Goal: Task Accomplishment & Management: Complete application form

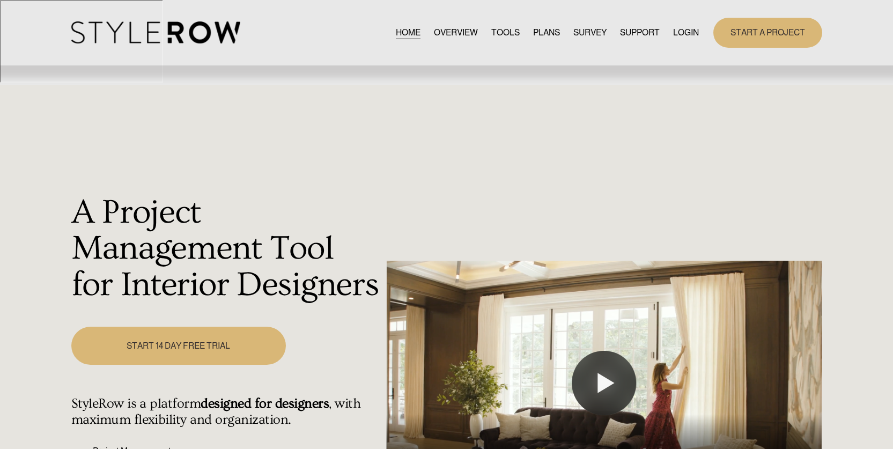
click at [548, 28] on link "PLANS" at bounding box center [546, 32] width 27 height 14
click at [121, 327] on link "START 14 DAY FREE TRIAL" at bounding box center [178, 346] width 215 height 38
click at [609, 351] on button "Play" at bounding box center [604, 383] width 64 height 64
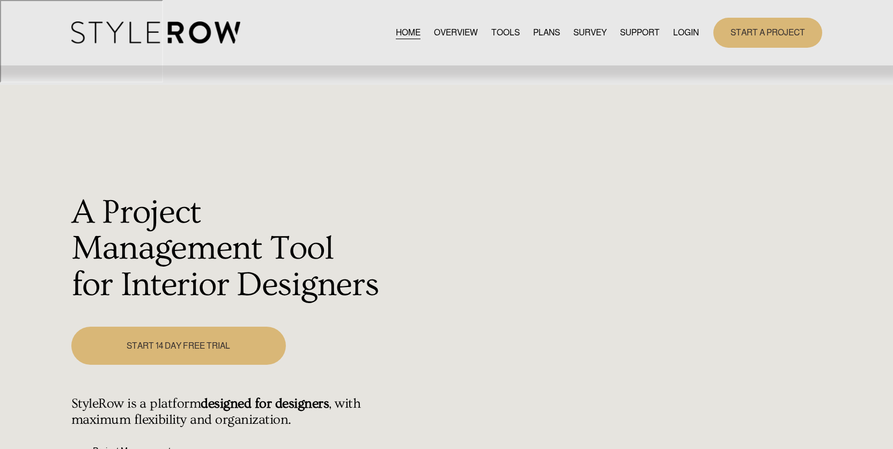
click at [187, 327] on link "START 14 DAY FREE TRIAL" at bounding box center [178, 346] width 215 height 38
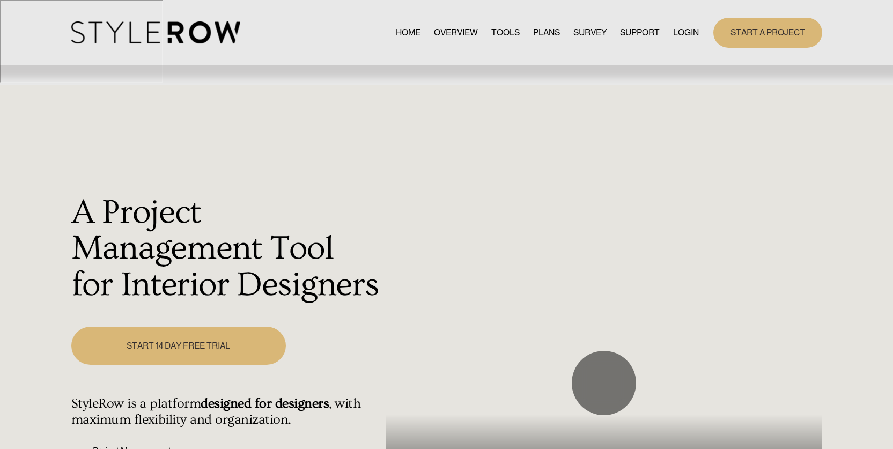
type input "97.97"
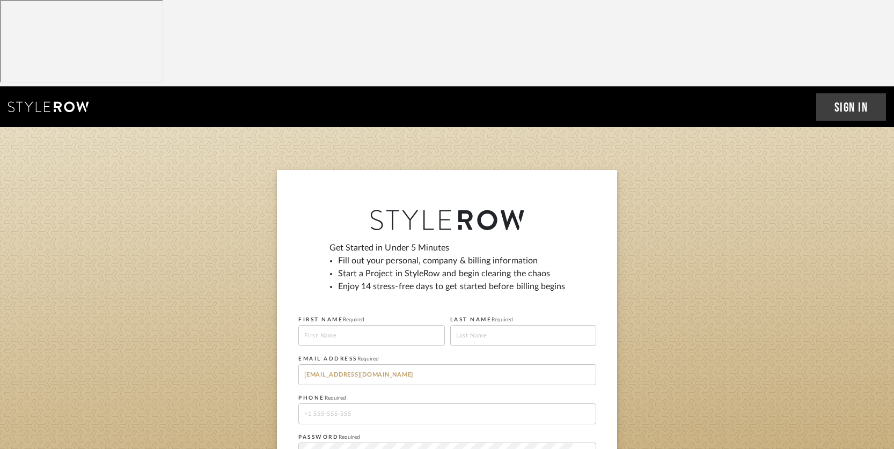
click at [385, 325] on input at bounding box center [371, 335] width 146 height 21
click at [381, 325] on input at bounding box center [371, 335] width 146 height 21
type input "[PERSON_NAME]"
drag, startPoint x: 367, startPoint y: 328, endPoint x: 266, endPoint y: 307, distance: 102.9
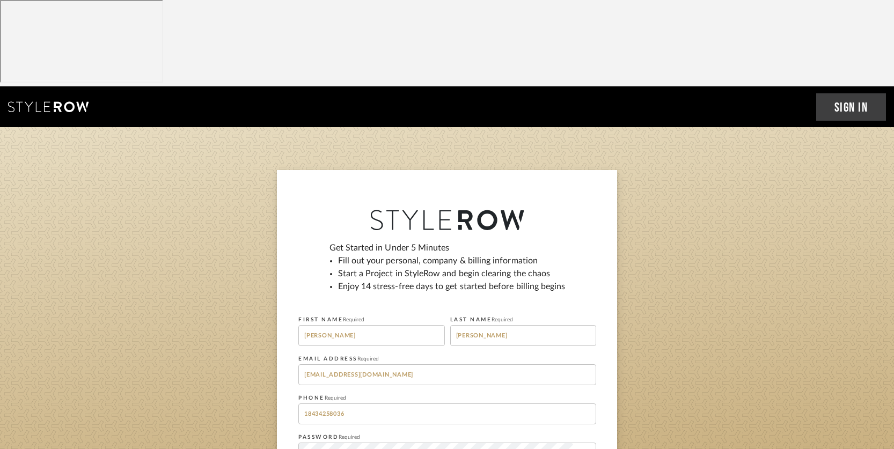
click at [266, 307] on sign-up "Get Started in Under 5 Minutes Fill out your personal, company & billing inform…" at bounding box center [447, 367] width 894 height 394
type input "8045927852"
click at [583, 443] on div at bounding box center [447, 453] width 298 height 21
click at [584, 449] on icon at bounding box center [584, 453] width 10 height 9
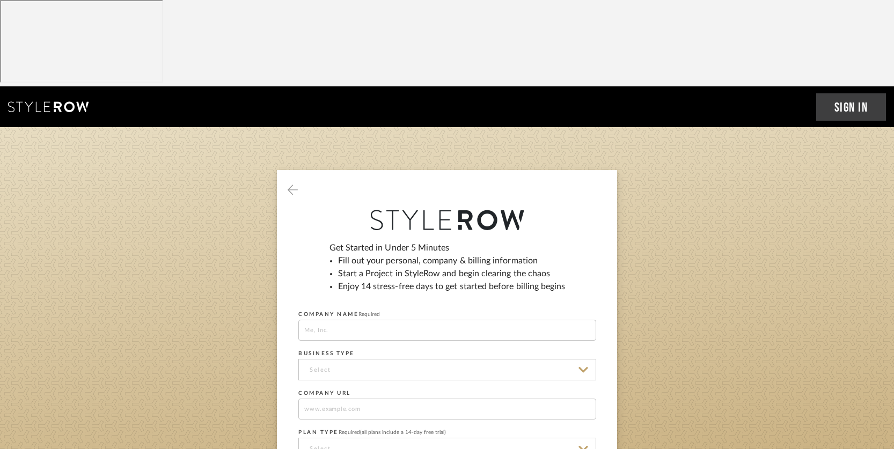
click at [330, 320] on input at bounding box center [447, 330] width 298 height 21
type input "[PERSON_NAME] Design Group"
click at [347, 359] on input at bounding box center [447, 369] width 298 height 21
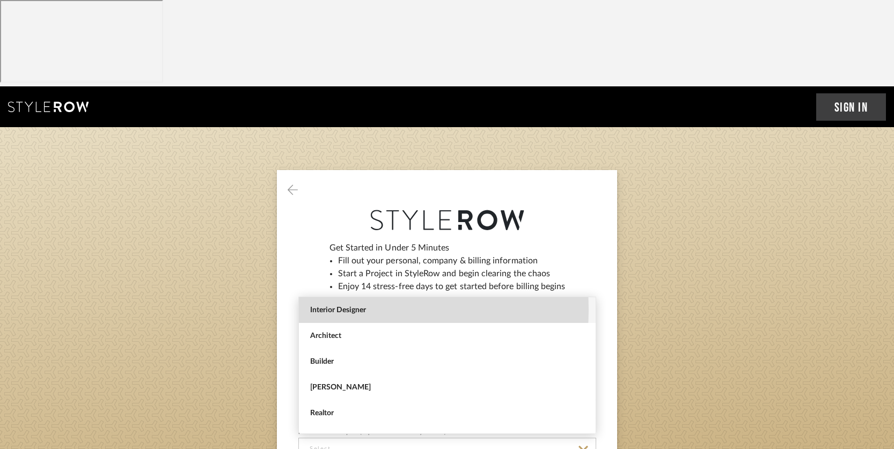
click at [349, 310] on span "Interior Designer" at bounding box center [448, 310] width 277 height 9
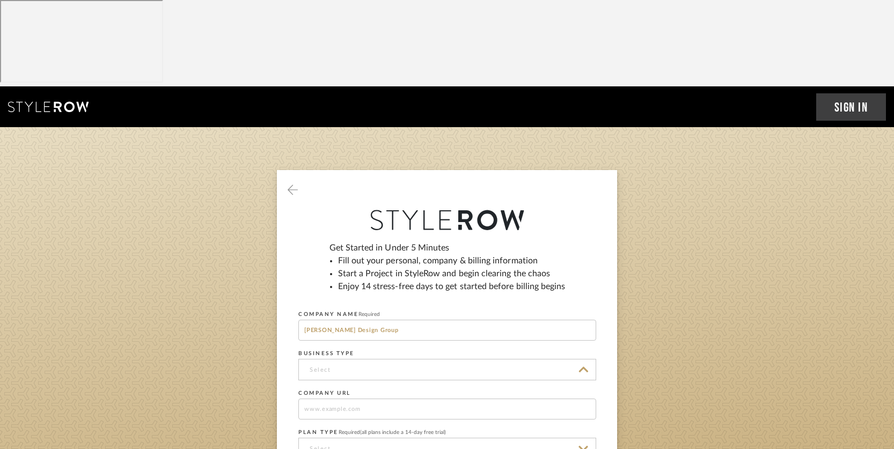
type input "Interior Designer"
click at [355, 399] on input at bounding box center [447, 409] width 298 height 21
type input "[URL][DOMAIN_NAME]"
click at [349, 438] on input at bounding box center [447, 448] width 298 height 21
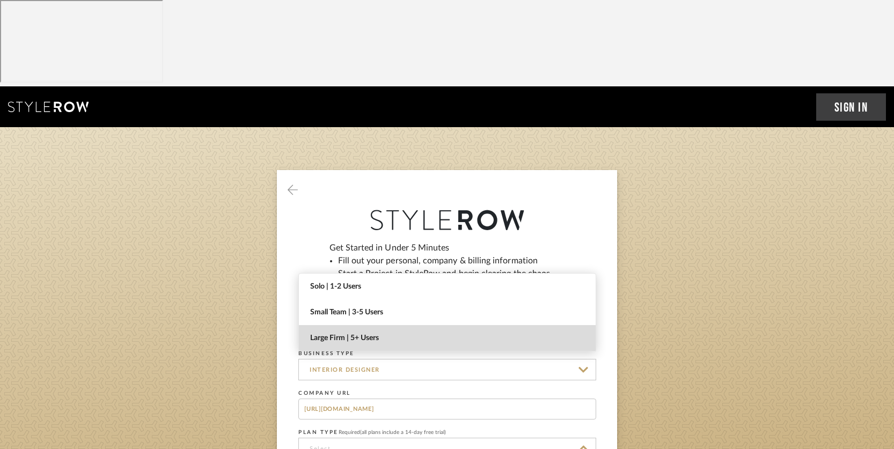
click at [394, 335] on span "Large Firm | 5+ Users" at bounding box center [448, 338] width 277 height 9
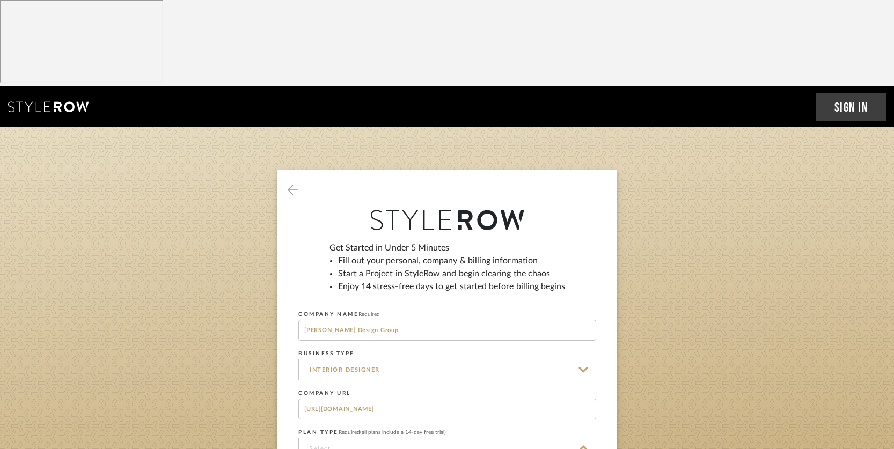
type input "Large Firm | 5+ Users"
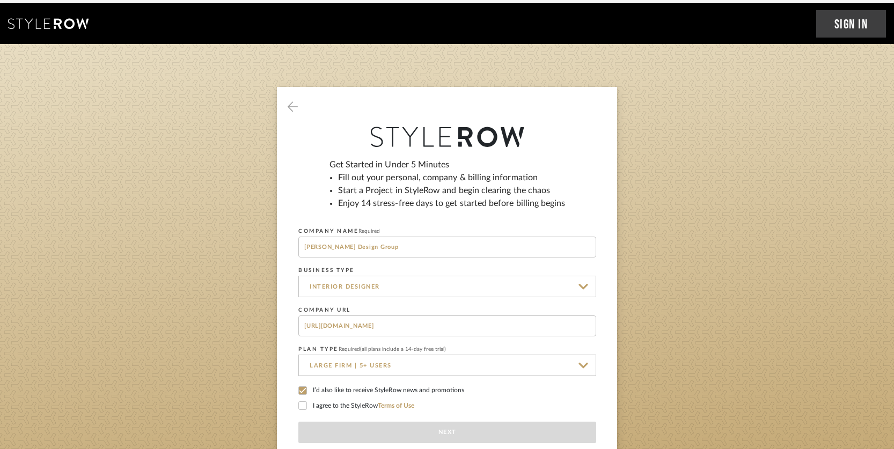
click at [306, 401] on div at bounding box center [302, 405] width 9 height 9
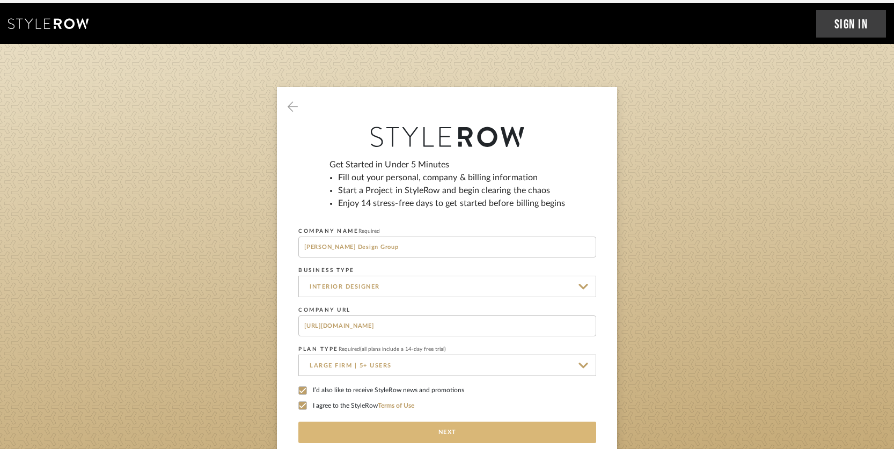
click at [455, 422] on button "Next" at bounding box center [447, 432] width 298 height 21
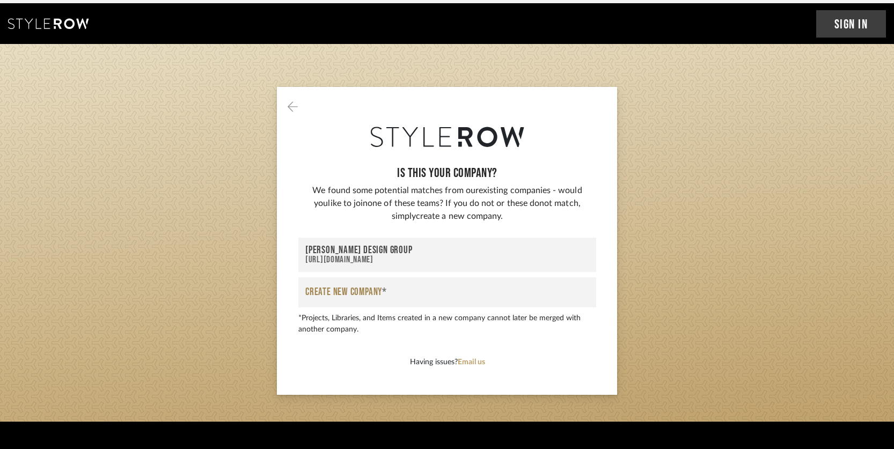
scroll to position [0, 0]
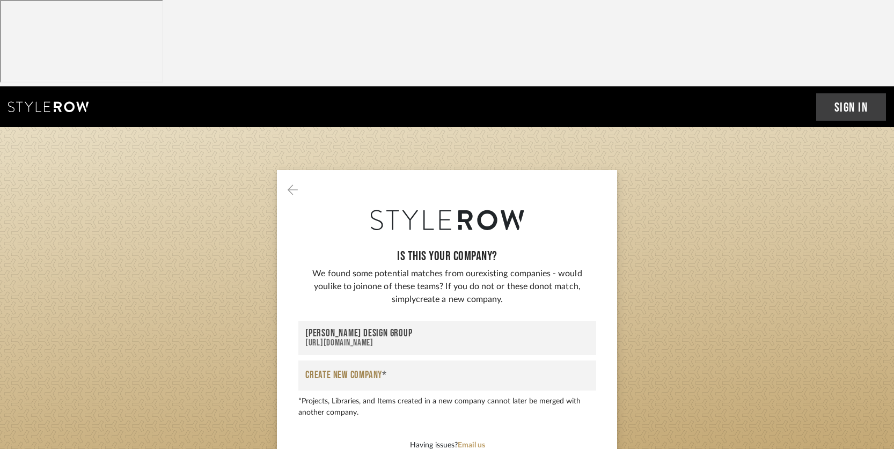
click at [378, 339] on div "[URL][DOMAIN_NAME]" at bounding box center [447, 343] width 284 height 9
